Goal: Task Accomplishment & Management: Manage account settings

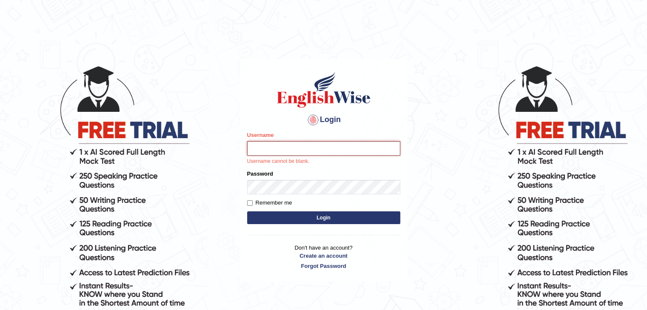
paste input "monish_parramatta"
type input "monish_parramatta"
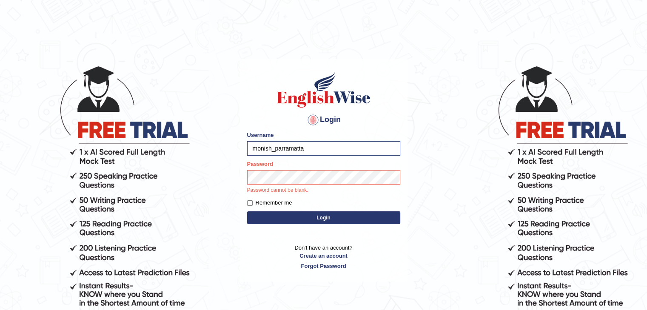
click at [284, 219] on button "Login" at bounding box center [323, 218] width 153 height 13
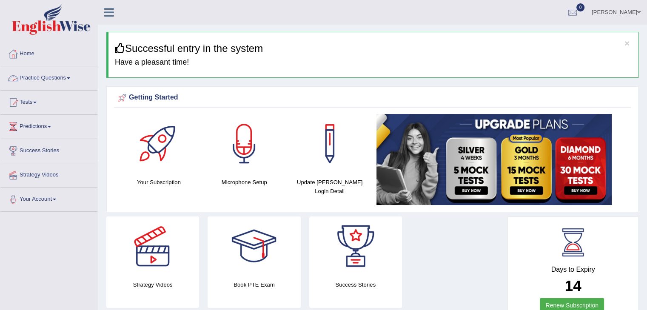
click at [70, 78] on span at bounding box center [68, 78] width 3 height 2
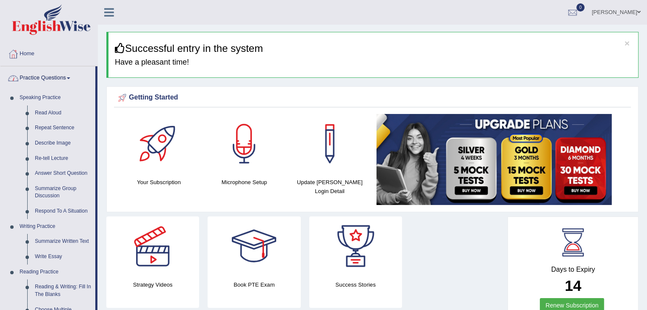
click at [72, 76] on link "Practice Questions" at bounding box center [47, 76] width 95 height 21
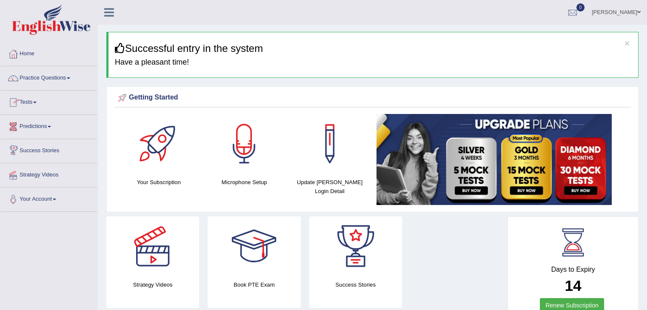
click at [631, 11] on link "Monish Ravindranathan" at bounding box center [617, 11] width 62 height 22
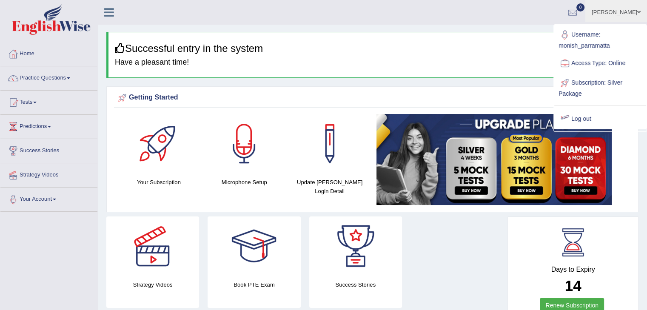
click at [580, 119] on link "Log out" at bounding box center [601, 119] width 92 height 20
